Goal: Submit feedback/report problem: Submit feedback/report problem

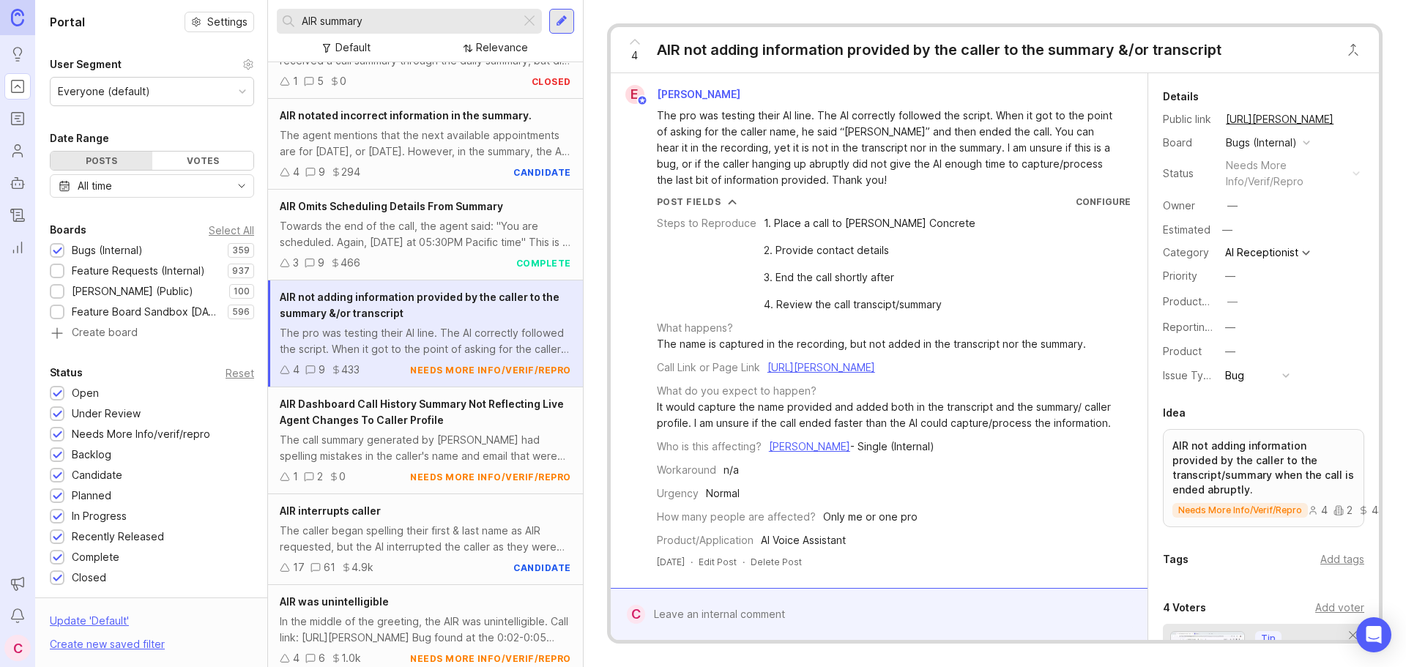
click at [730, 616] on div at bounding box center [889, 614] width 489 height 28
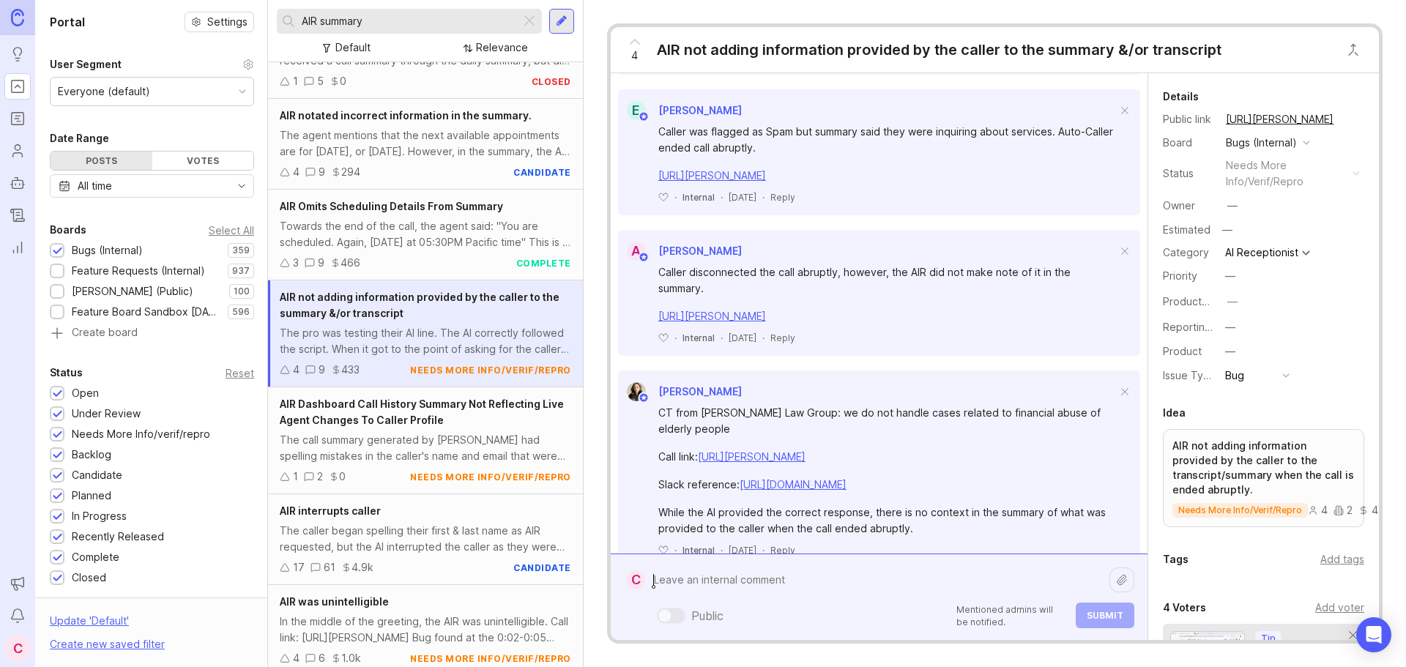
scroll to position [952, 0]
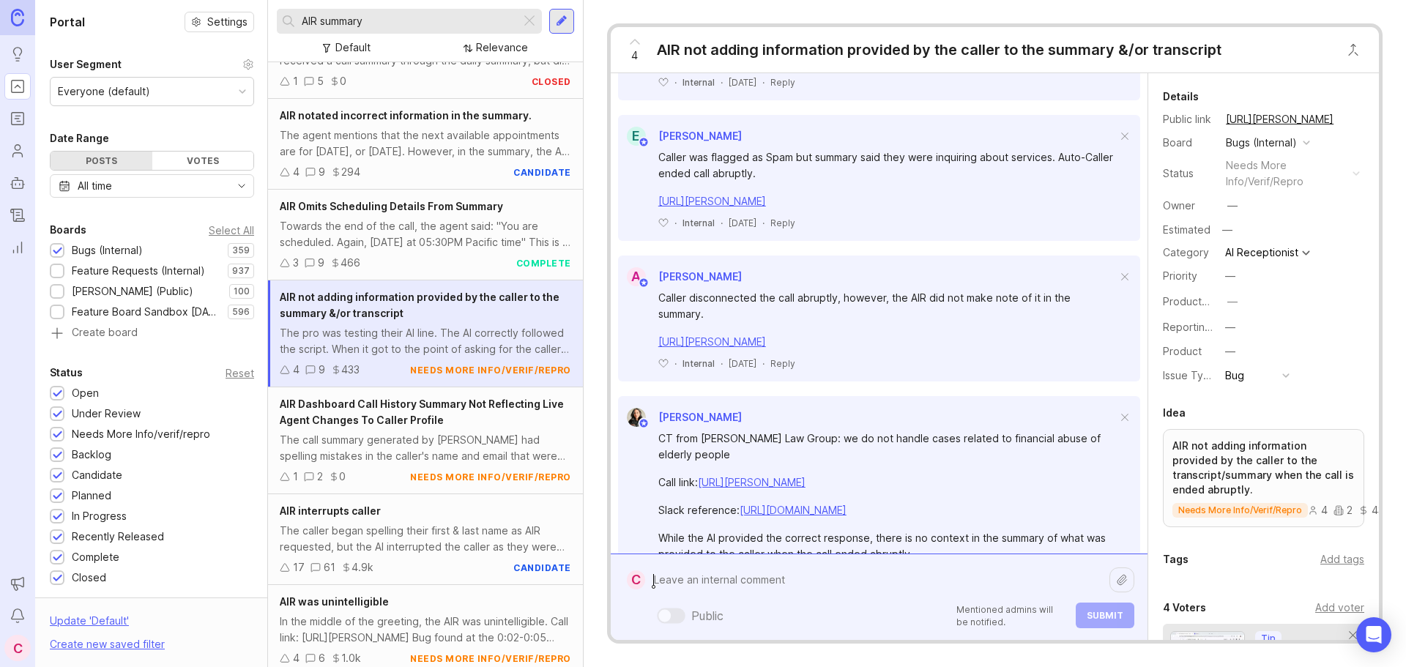
click at [742, 582] on textarea at bounding box center [877, 580] width 464 height 28
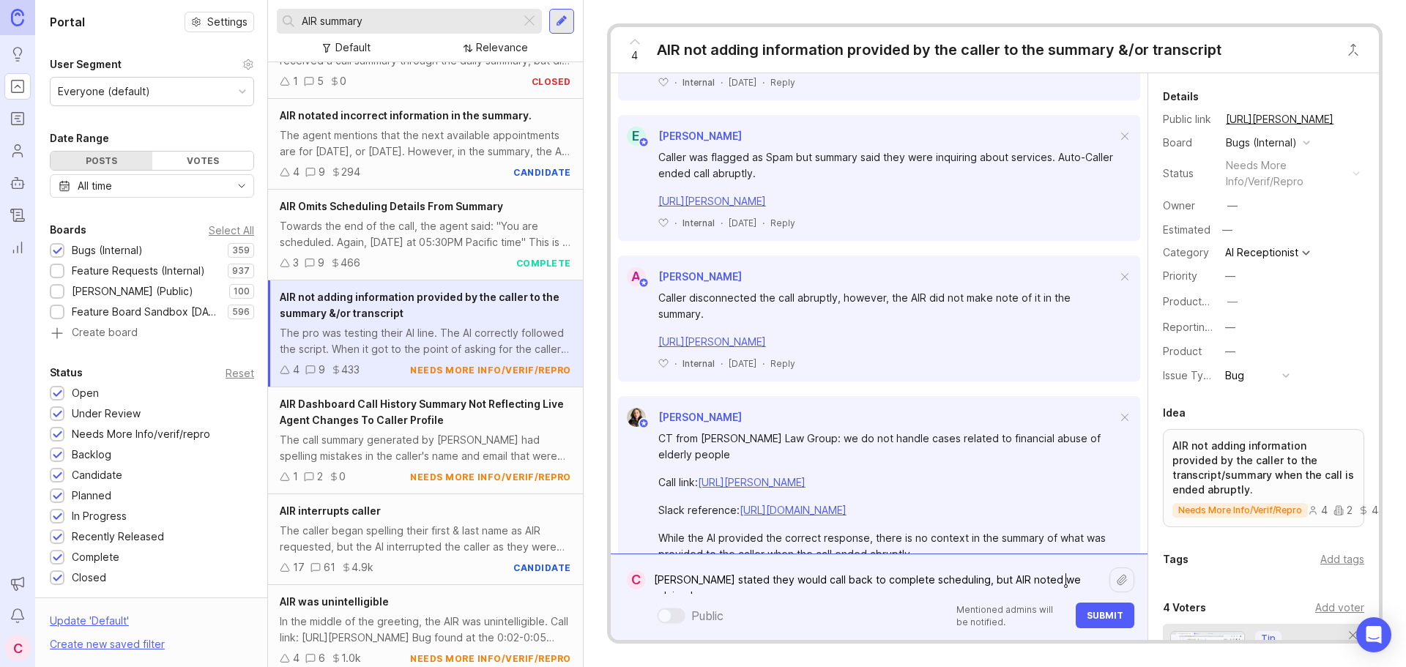
drag, startPoint x: 977, startPoint y: 578, endPoint x: 984, endPoint y: 583, distance: 8.3
click at [977, 578] on textarea "[PERSON_NAME] stated they would call back to complete scheduling, but AIR noted…" at bounding box center [877, 580] width 464 height 28
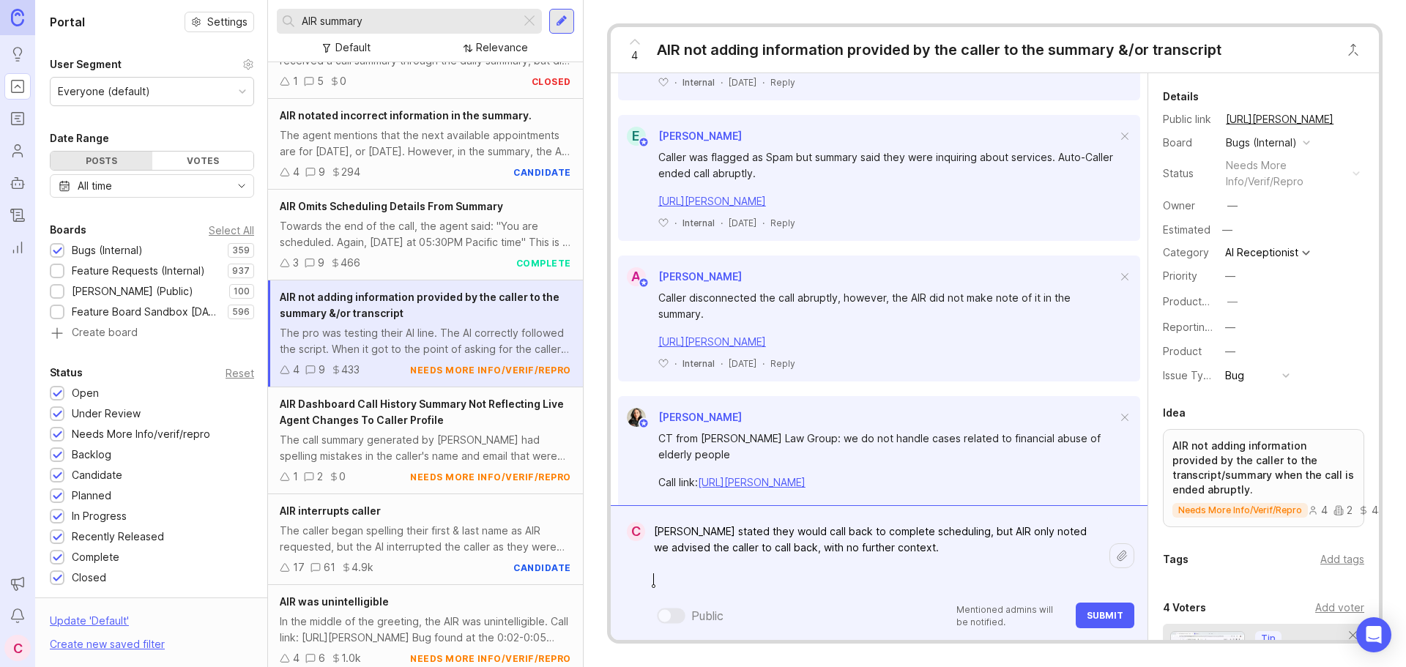
paste textarea "[URL][PERSON_NAME]"
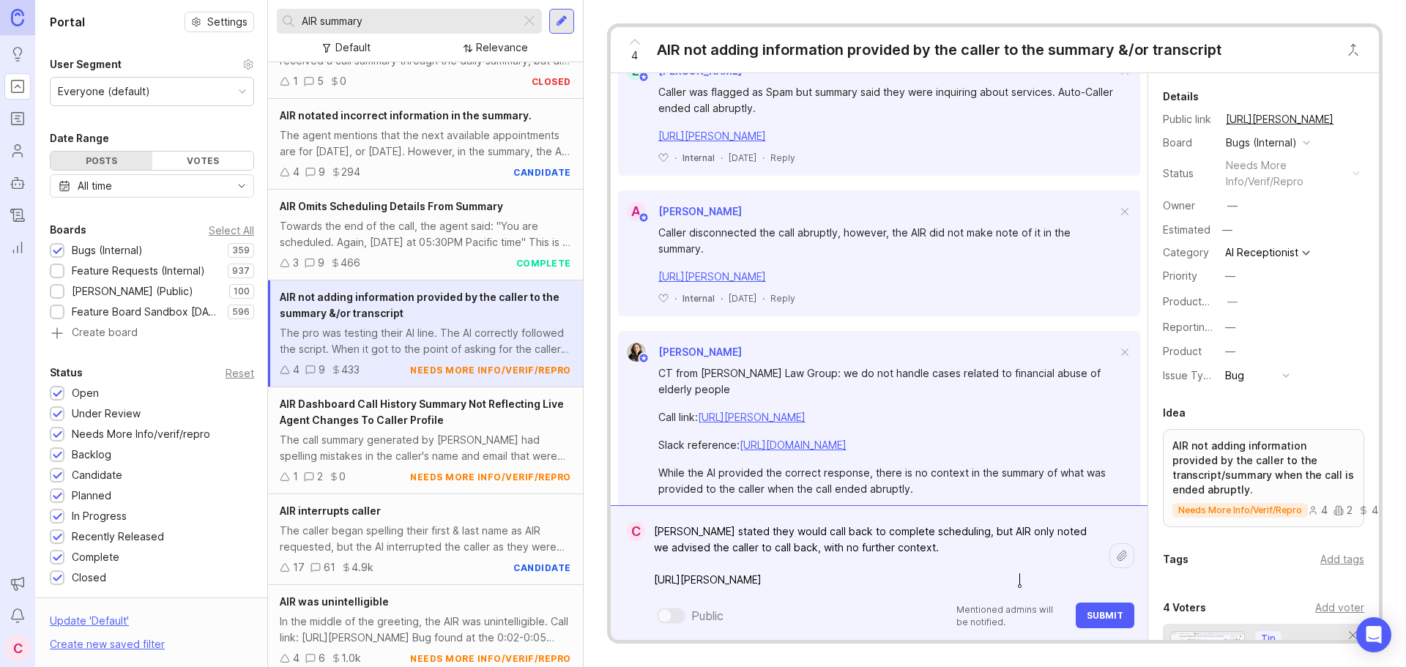
scroll to position [1098, 0]
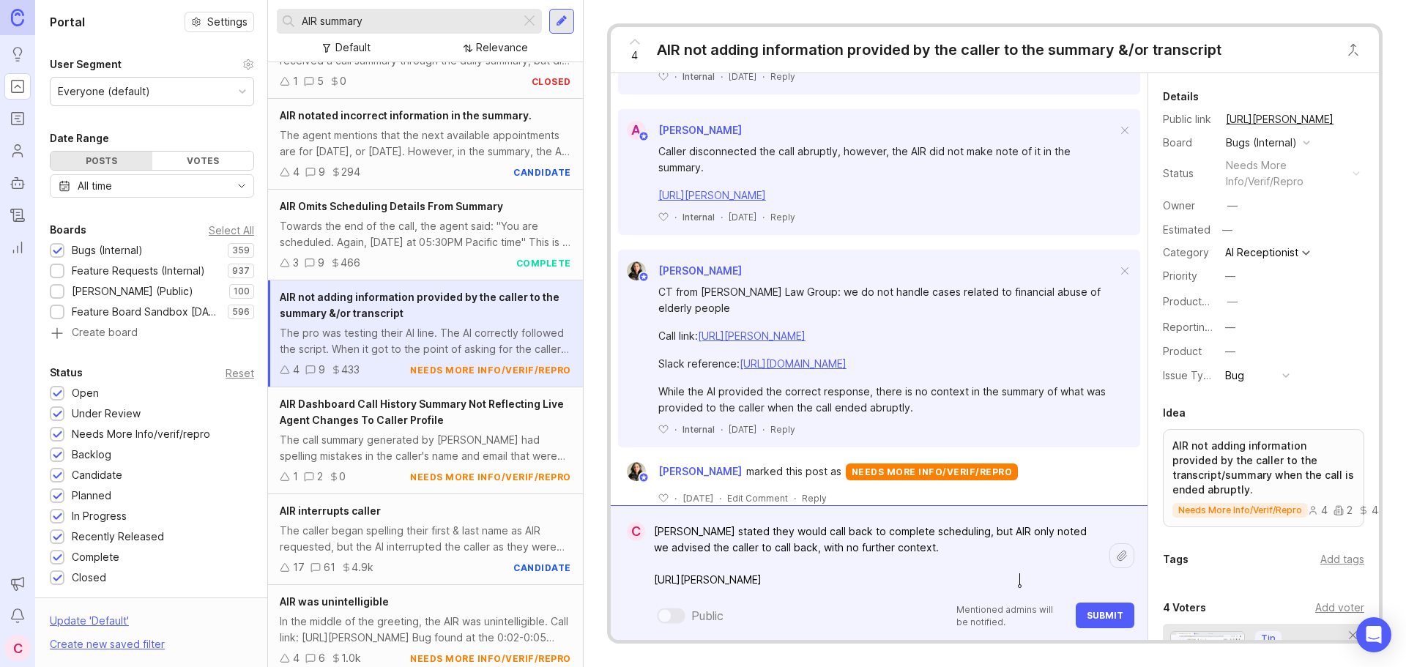
click at [901, 553] on textarea "[PERSON_NAME] stated they would call back to complete scheduling, but AIR only …" at bounding box center [877, 556] width 464 height 76
click at [775, 532] on textarea "[PERSON_NAME] stated they would call back to complete scheduling, but AIR only …" at bounding box center [877, 556] width 464 height 76
click at [1055, 549] on textarea "[PERSON_NAME] stated they would speak to their dad first and then call back to …" at bounding box center [877, 556] width 464 height 76
type textarea "[PERSON_NAME] stated they would speak to their dad first and then call back to …"
click at [1100, 614] on span "Submit" at bounding box center [1105, 615] width 37 height 11
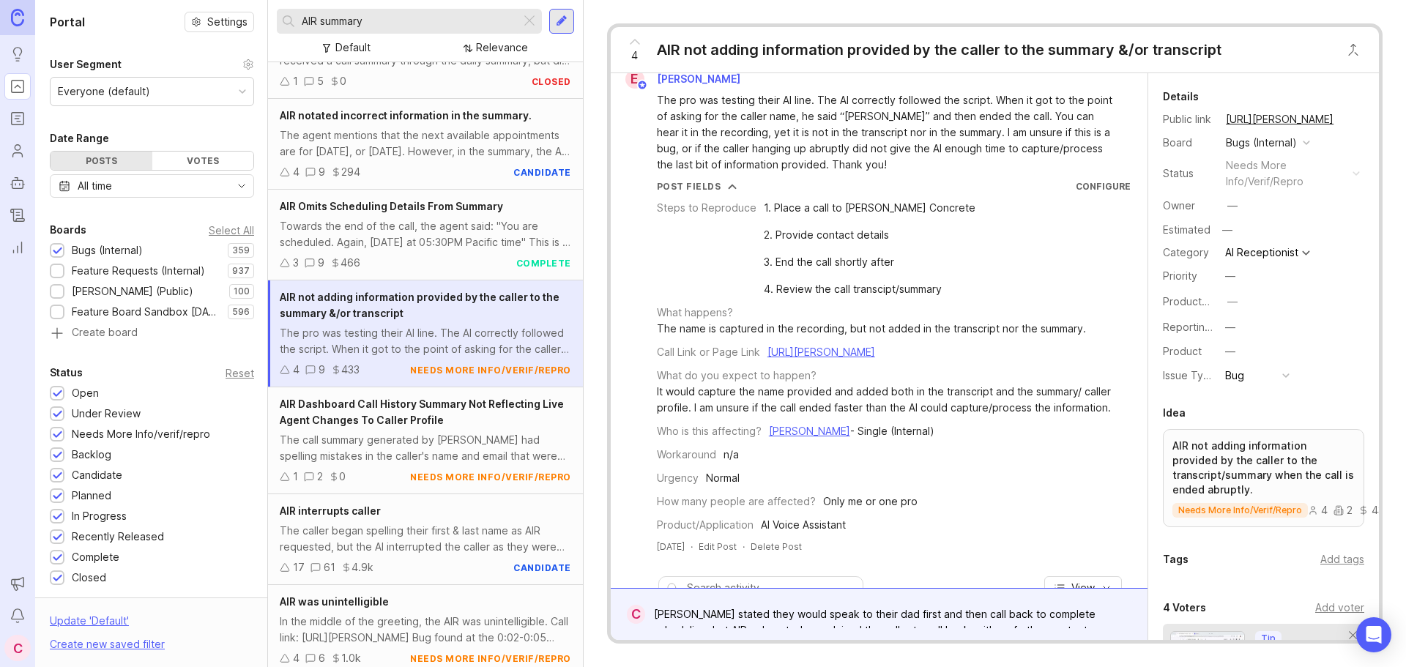
scroll to position [0, 0]
